Goal: Information Seeking & Learning: Find specific fact

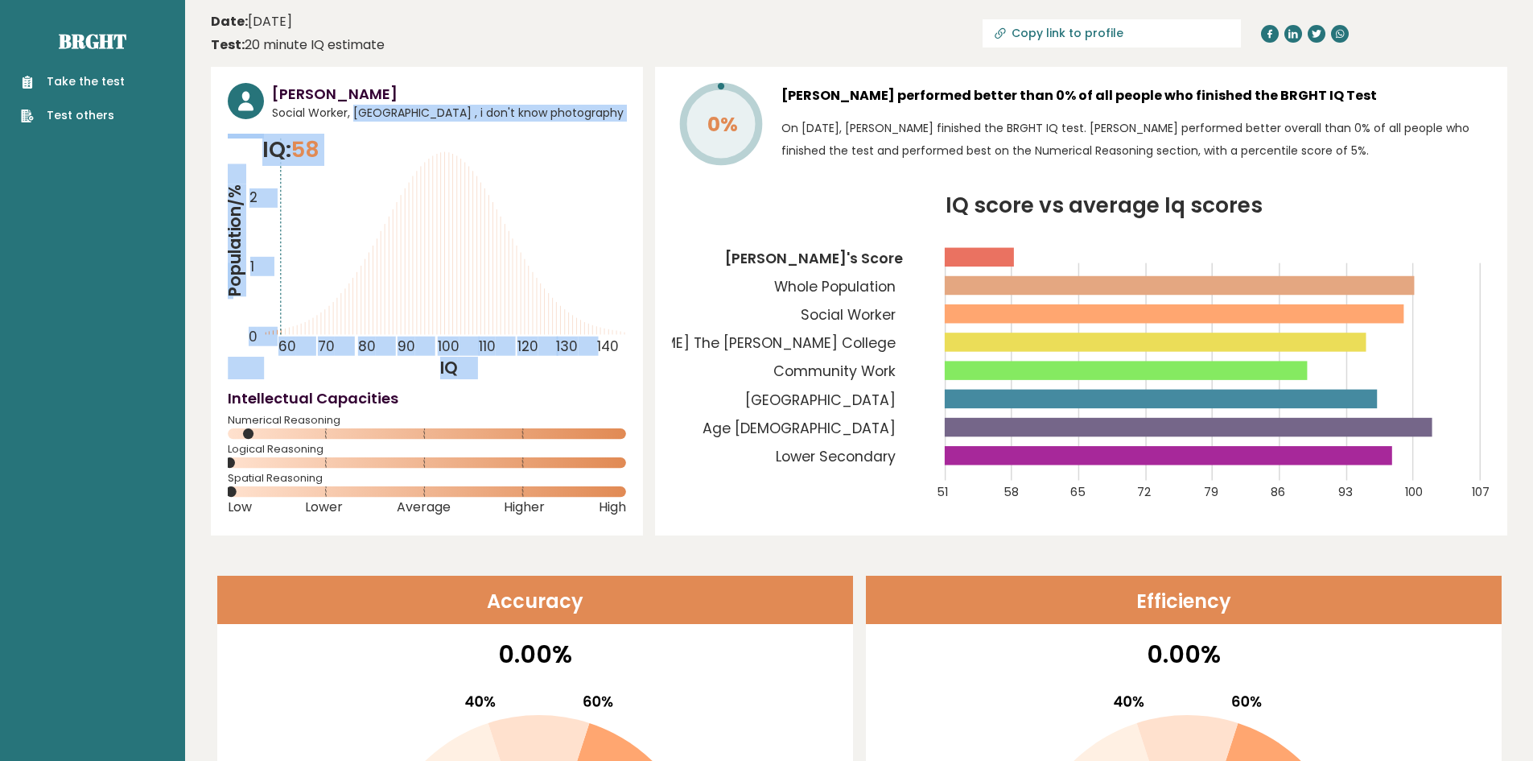
drag, startPoint x: 345, startPoint y: 111, endPoint x: 256, endPoint y: 125, distance: 90.4
click at [256, 125] on div "[PERSON_NAME] Social Worker, [GEOGRAPHIC_DATA] , i don't know photography IQ: 5…" at bounding box center [427, 301] width 432 height 468
click at [427, 116] on span "Social Worker, [GEOGRAPHIC_DATA] , i don't know photography" at bounding box center [449, 113] width 354 height 17
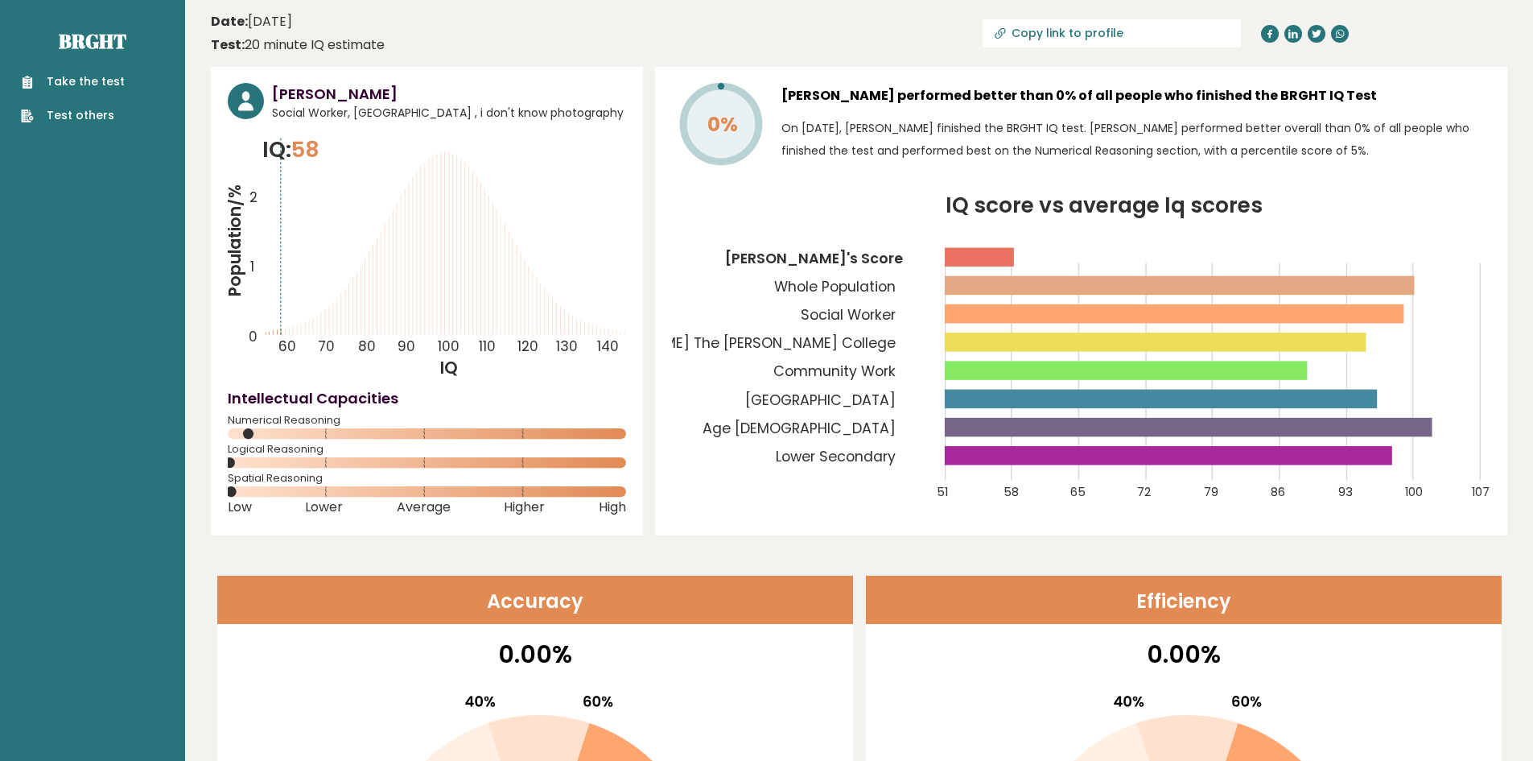
drag, startPoint x: 419, startPoint y: 112, endPoint x: 596, endPoint y: 112, distance: 176.3
click at [596, 112] on span "Social Worker, [GEOGRAPHIC_DATA] , i don't know photography" at bounding box center [449, 113] width 354 height 17
drag, startPoint x: 601, startPoint y: 109, endPoint x: 617, endPoint y: 122, distance: 20.0
click at [603, 109] on span "Social Worker, [GEOGRAPHIC_DATA] , i don't know photography" at bounding box center [449, 113] width 354 height 17
drag, startPoint x: 998, startPoint y: 102, endPoint x: 1092, endPoint y: 96, distance: 94.4
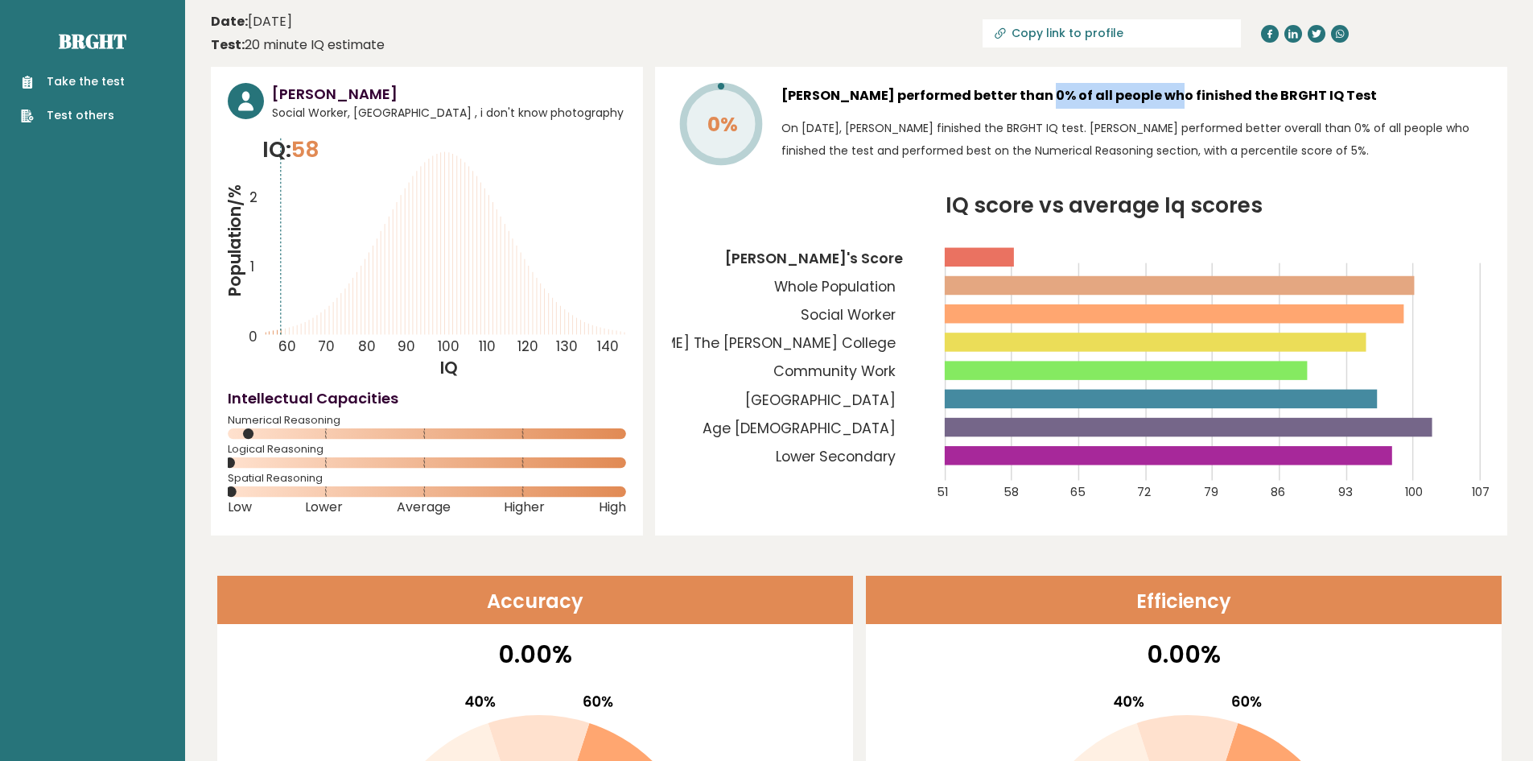
click at [1092, 96] on h3 "[PERSON_NAME] performed better than 0% of all people who finished the BRGHT IQ …" at bounding box center [1136, 96] width 709 height 26
click at [1093, 96] on h3 "[PERSON_NAME] performed better than 0% of all people who finished the BRGHT IQ …" at bounding box center [1136, 96] width 709 height 26
click at [1204, 93] on h3 "[PERSON_NAME] performed better than 0% of all people who finished the BRGHT IQ …" at bounding box center [1136, 96] width 709 height 26
drag, startPoint x: 1261, startPoint y: 94, endPoint x: 622, endPoint y: 118, distance: 639.5
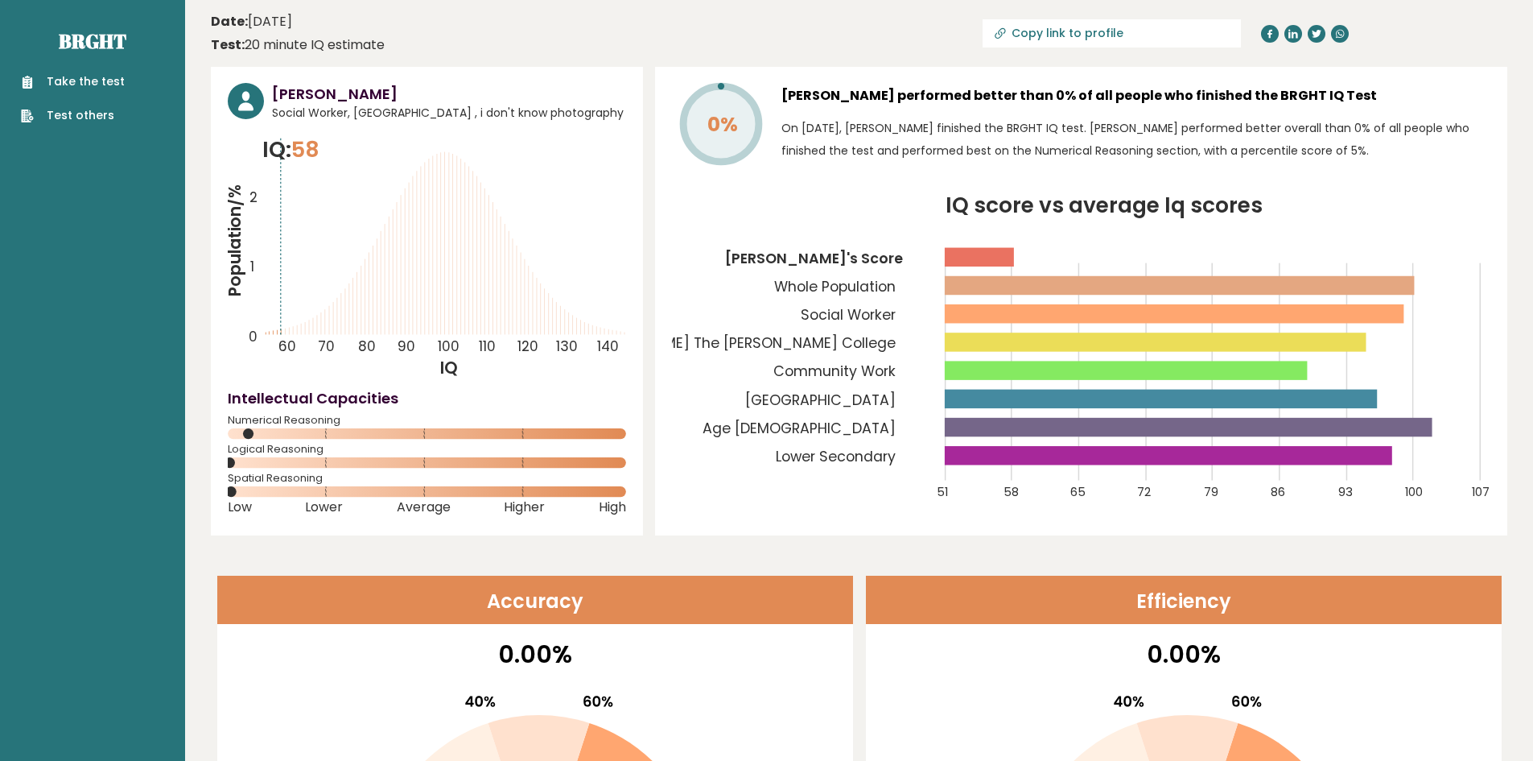
click at [584, 110] on div "[PERSON_NAME] Social Worker, [GEOGRAPHIC_DATA] , i don't know photography IQ: 5…" at bounding box center [859, 301] width 1297 height 468
click at [713, 154] on icon at bounding box center [721, 124] width 76 height 76
drag, startPoint x: 244, startPoint y: 48, endPoint x: 402, endPoint y: 36, distance: 159.0
click at [402, 36] on header "Date: [DATE] Test: 20 minute IQ estimate Copy link to profile" at bounding box center [859, 33] width 1297 height 51
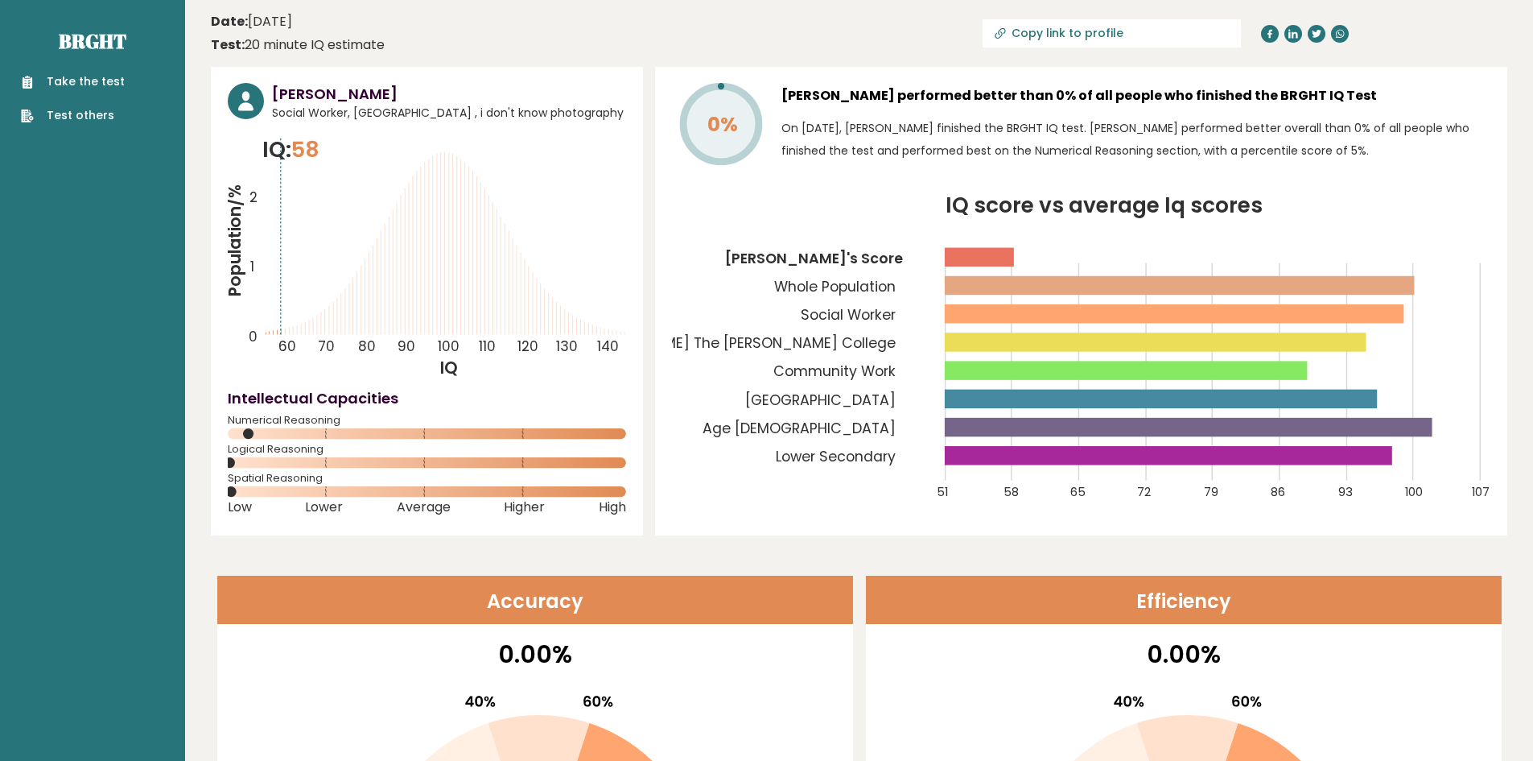
drag, startPoint x: 399, startPoint y: 41, endPoint x: 282, endPoint y: 40, distance: 117.5
click at [282, 40] on header "Date: [DATE] Test: 20 minute IQ estimate Copy link to profile" at bounding box center [859, 33] width 1297 height 51
click at [432, 269] on icon "Population/% IQ 0 1 2 60 70 80 90 100 110 120 130 140" at bounding box center [427, 256] width 398 height 245
click at [241, 94] on circle at bounding box center [246, 101] width 36 height 36
click at [295, 96] on h3 "[PERSON_NAME]" at bounding box center [449, 94] width 354 height 22
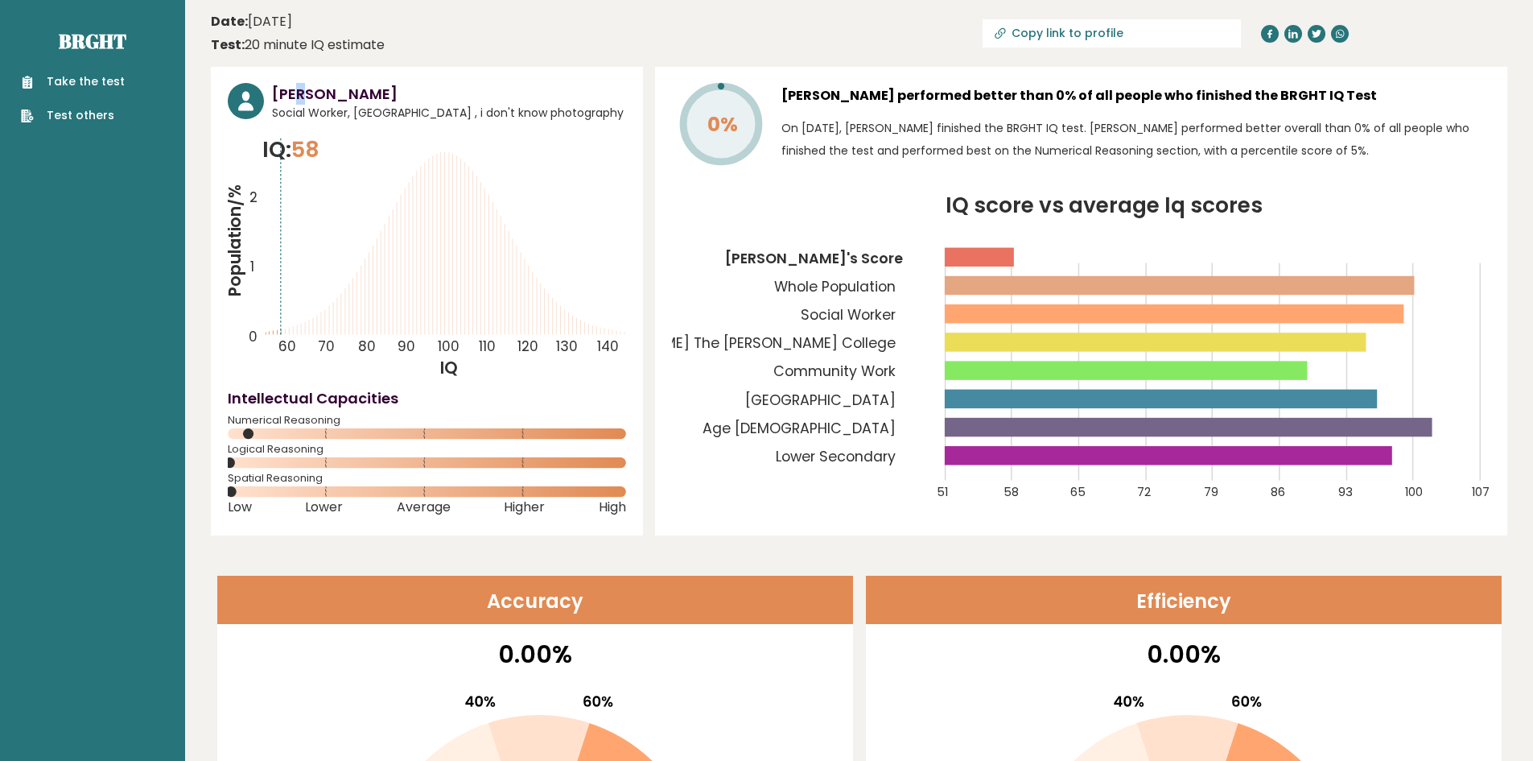
click at [295, 96] on h3 "[PERSON_NAME]" at bounding box center [449, 94] width 354 height 22
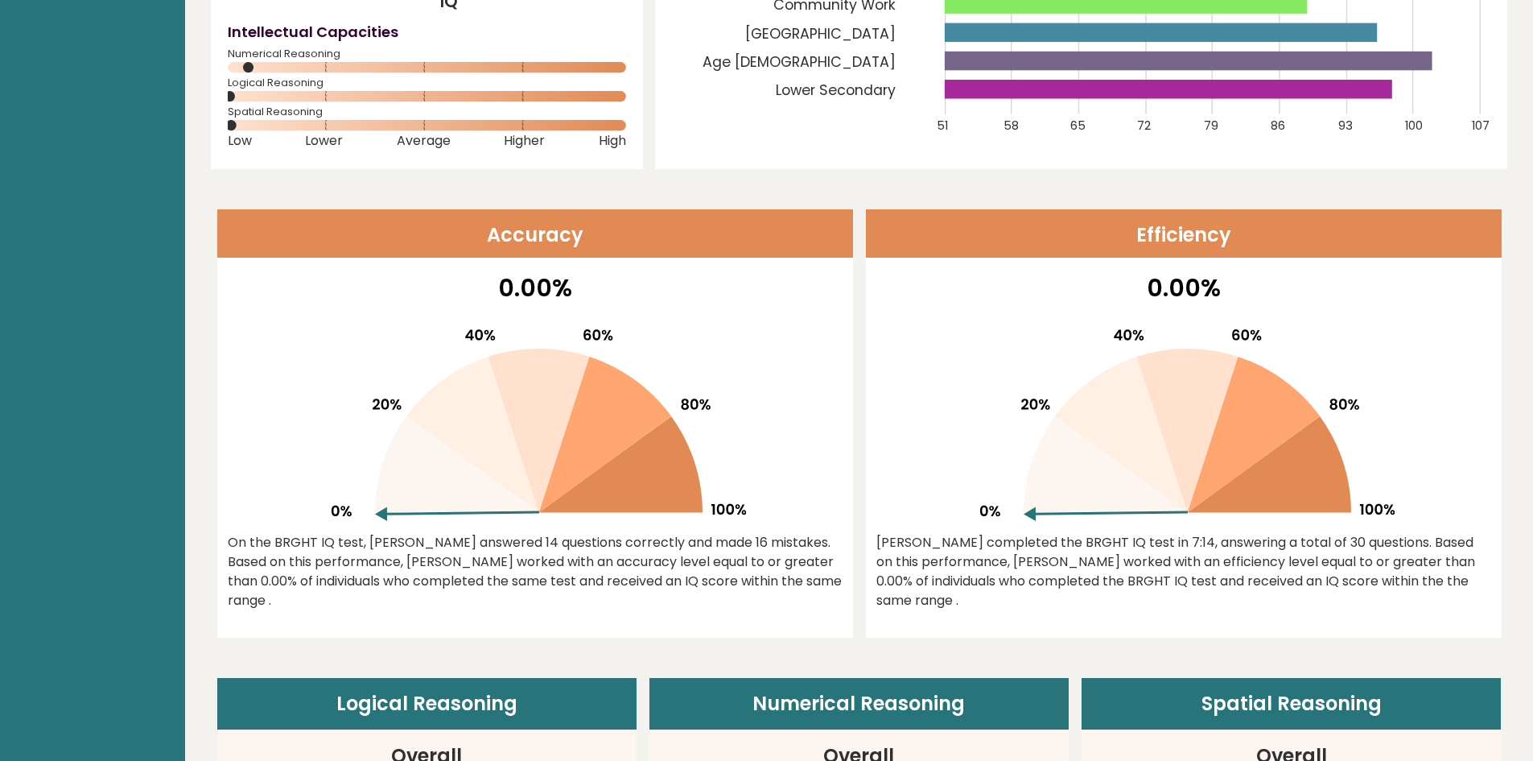
scroll to position [402, 0]
